Goal: Find specific page/section: Find specific page/section

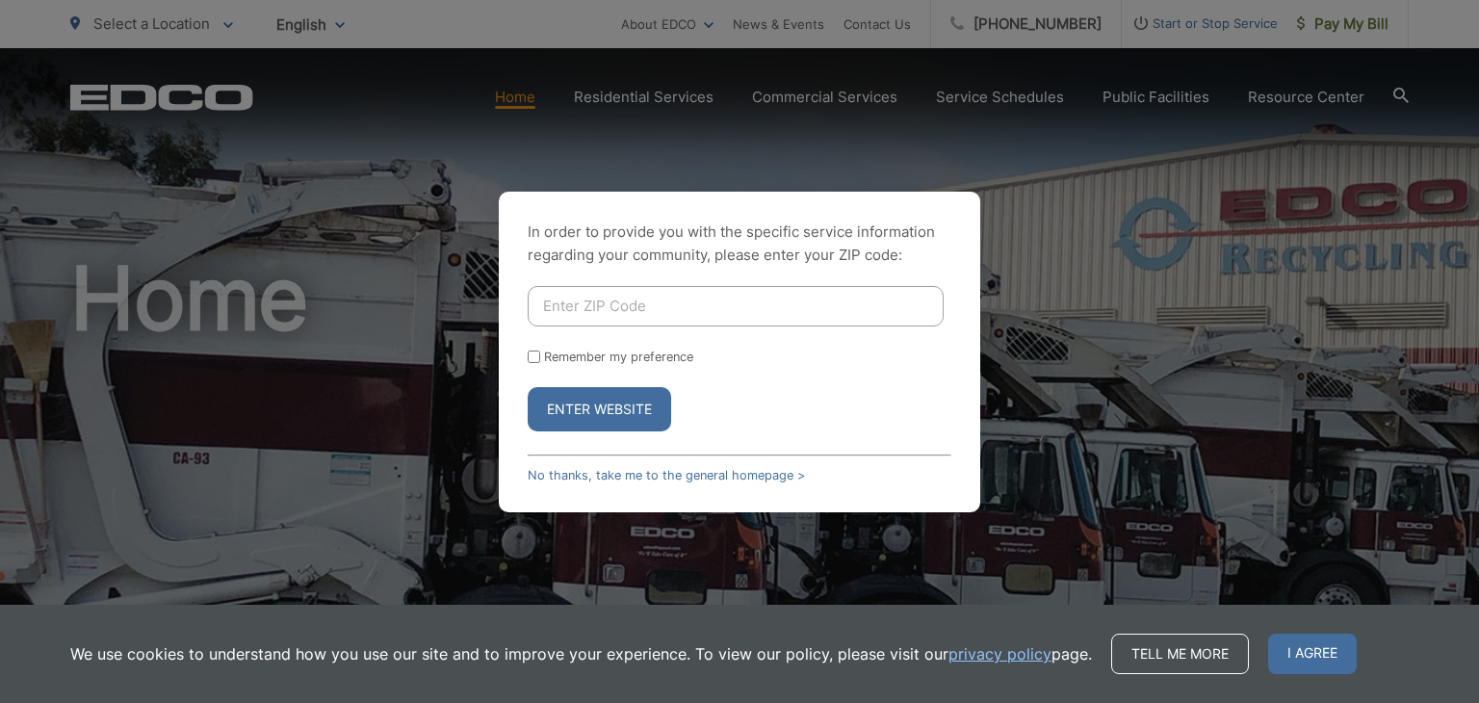
click at [597, 317] on input "Enter ZIP Code" at bounding box center [736, 306] width 416 height 40
type input "92075"
click at [607, 408] on button "Enter Website" at bounding box center [599, 409] width 143 height 44
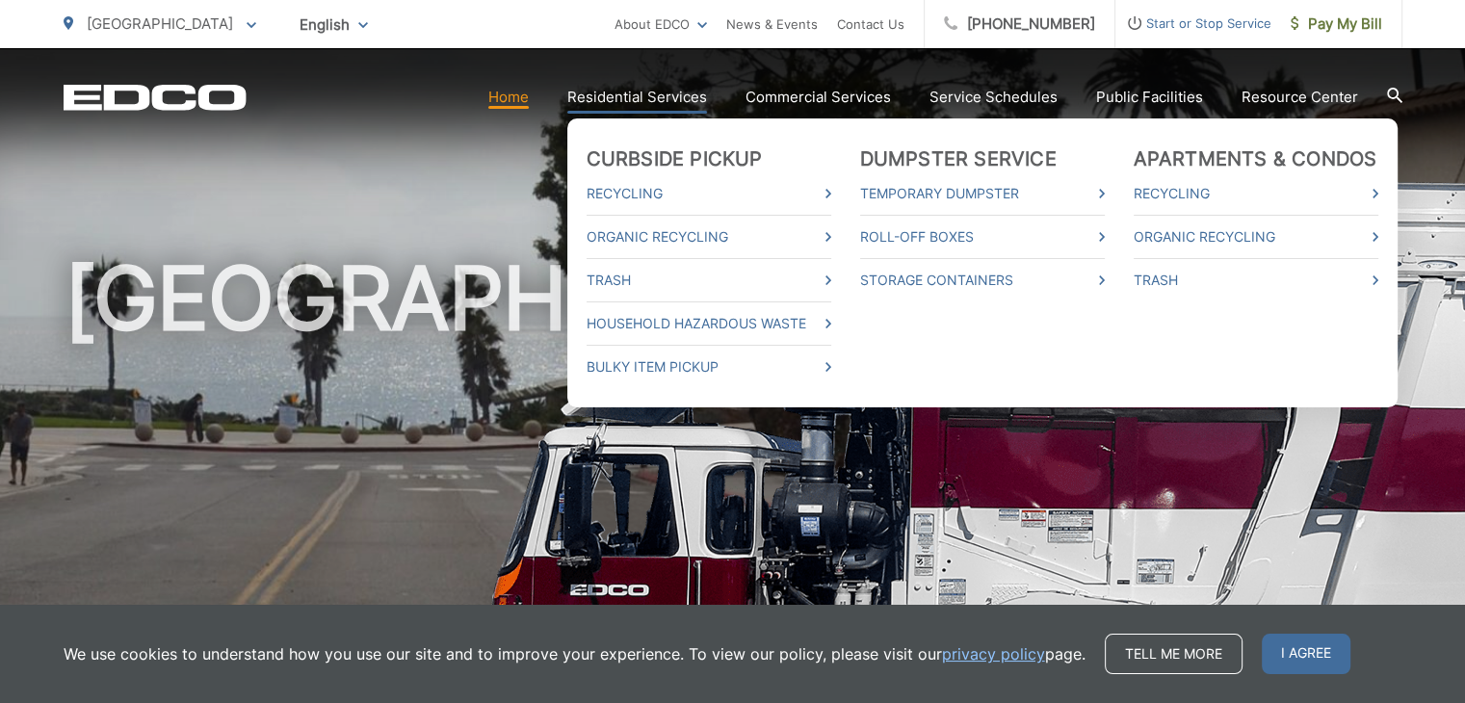
click at [654, 93] on link "Residential Services" at bounding box center [637, 97] width 140 height 23
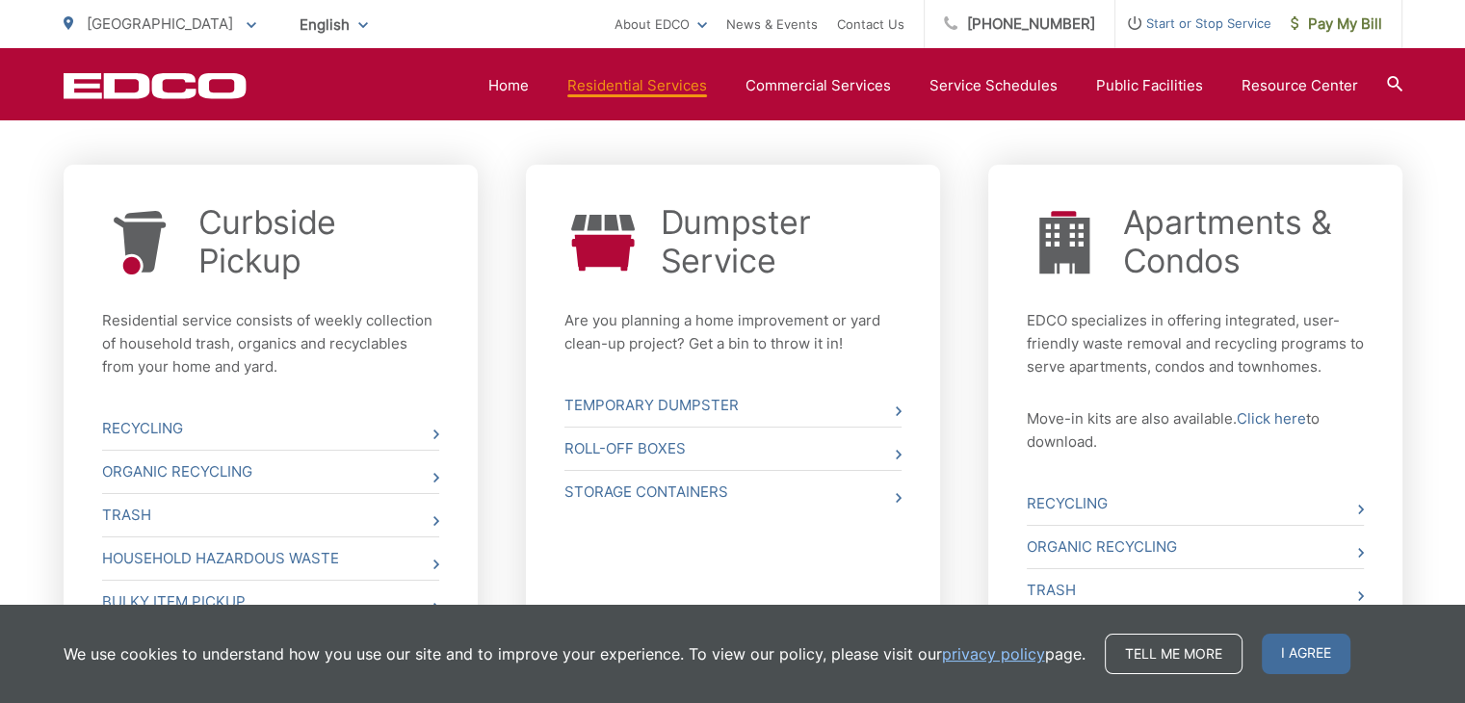
scroll to position [905, 0]
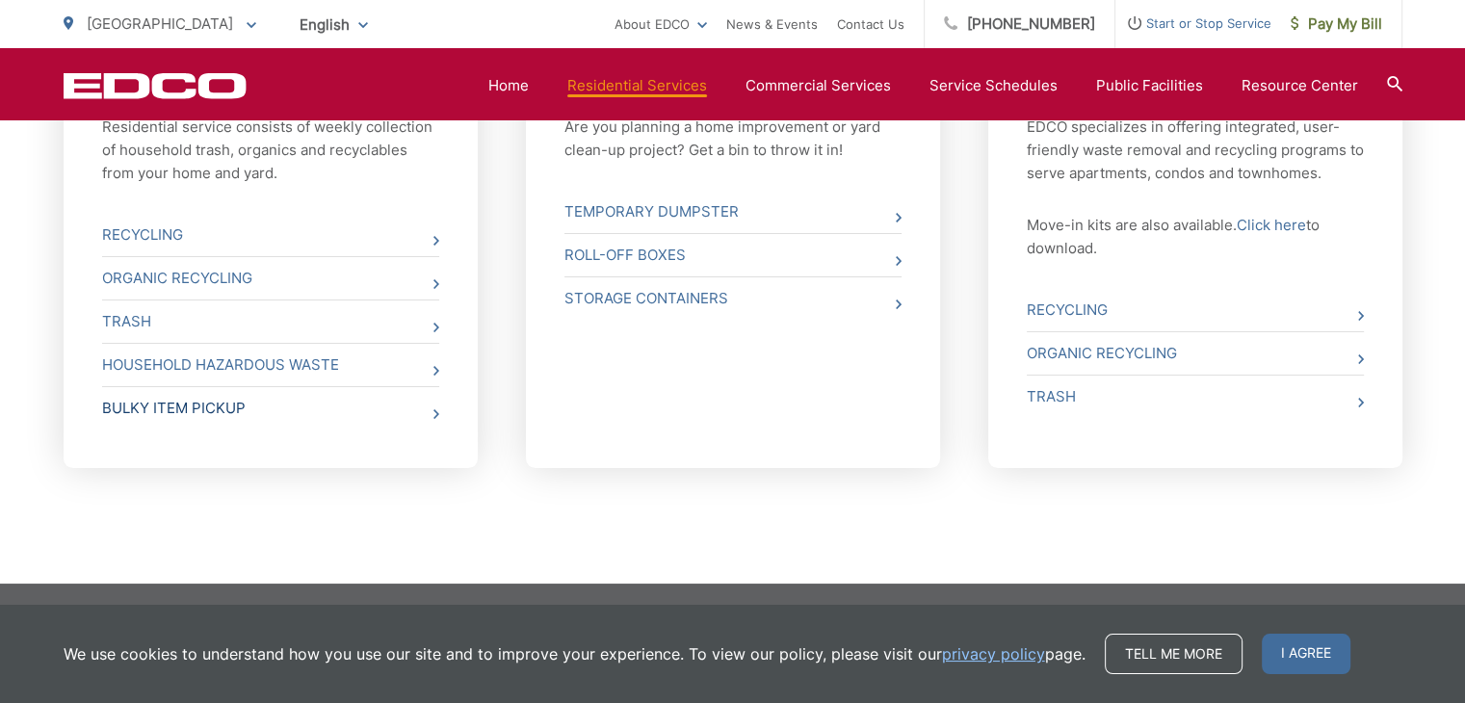
click at [192, 410] on link "Bulky Item Pickup" at bounding box center [270, 408] width 337 height 42
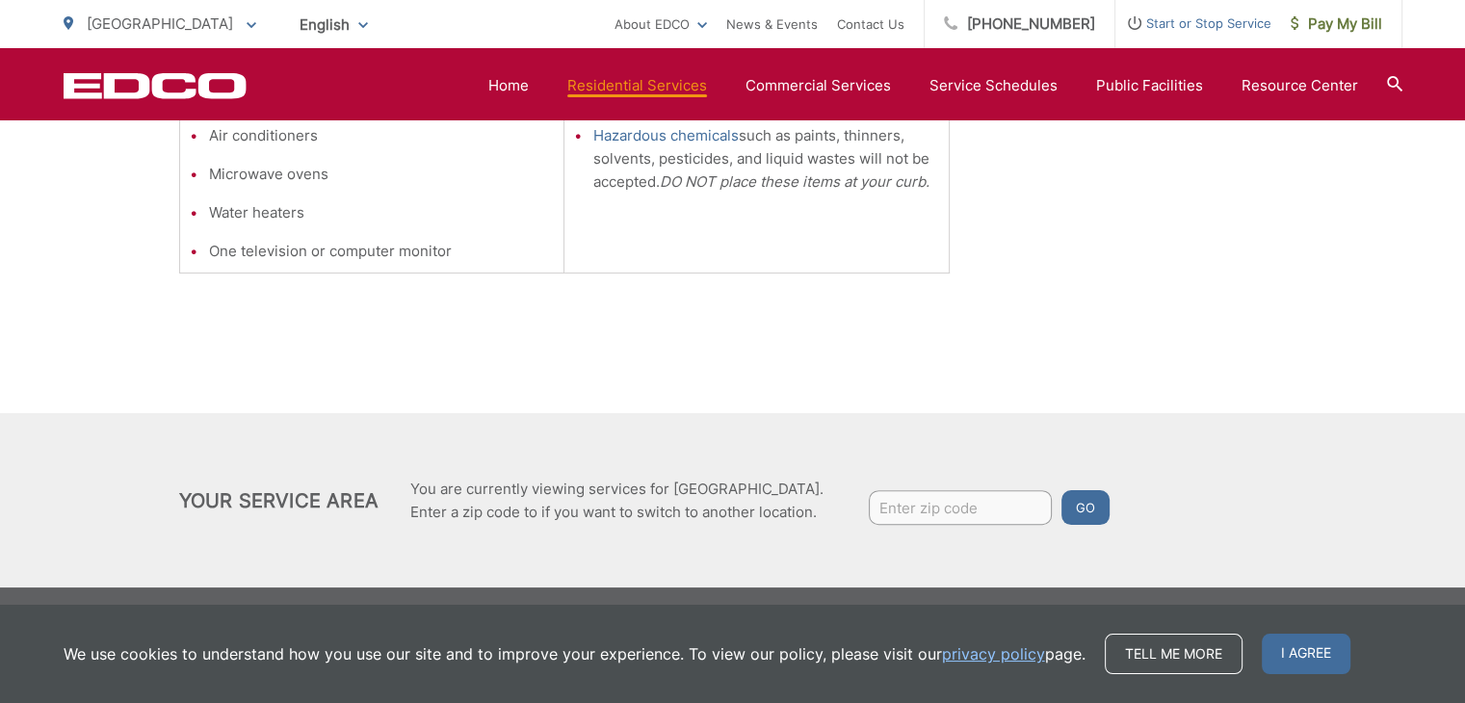
scroll to position [786, 0]
